Goal: Information Seeking & Learning: Learn about a topic

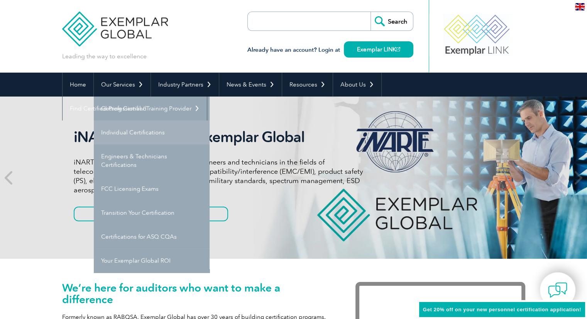
click at [132, 132] on link "Individual Certifications" at bounding box center [152, 132] width 116 height 24
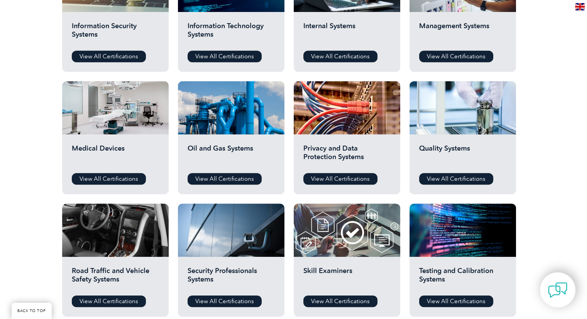
scroll to position [424, 0]
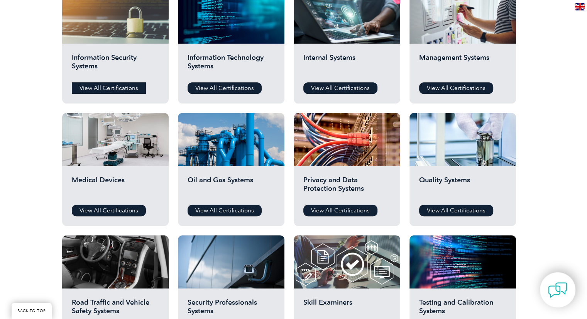
click at [103, 87] on link "View All Certifications" at bounding box center [109, 88] width 74 height 12
